Goal: Task Accomplishment & Management: Manage account settings

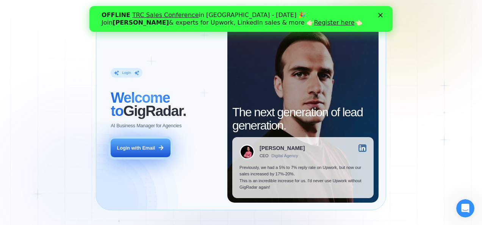
click at [148, 146] on div "Login with Email" at bounding box center [136, 148] width 38 height 6
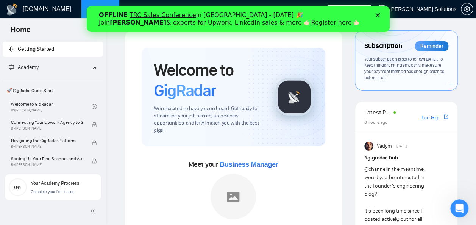
click at [379, 17] on polygon "Закрыть" at bounding box center [377, 15] width 5 height 5
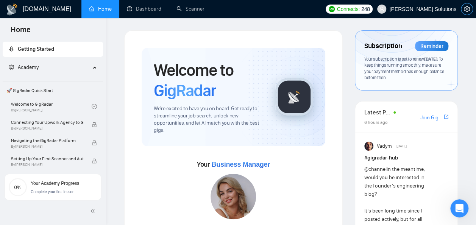
click at [463, 10] on span "setting" at bounding box center [466, 9] width 11 height 6
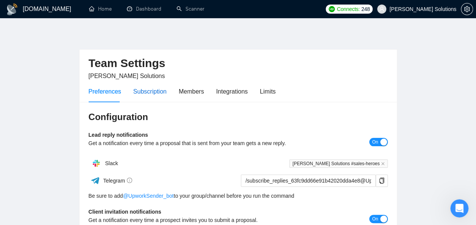
click at [150, 91] on div "Subscription" at bounding box center [149, 91] width 33 height 9
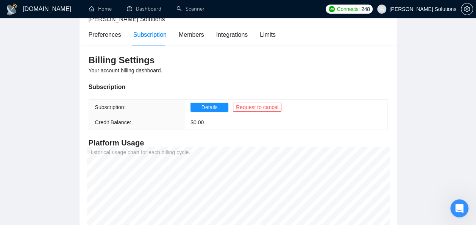
scroll to position [55, 0]
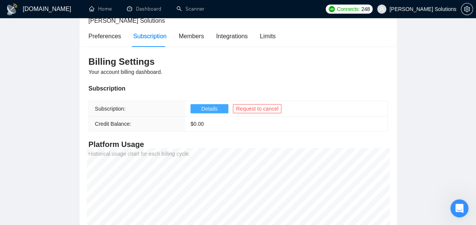
click at [211, 108] on span "Details" at bounding box center [210, 109] width 16 height 8
